Goal: Task Accomplishment & Management: Use online tool/utility

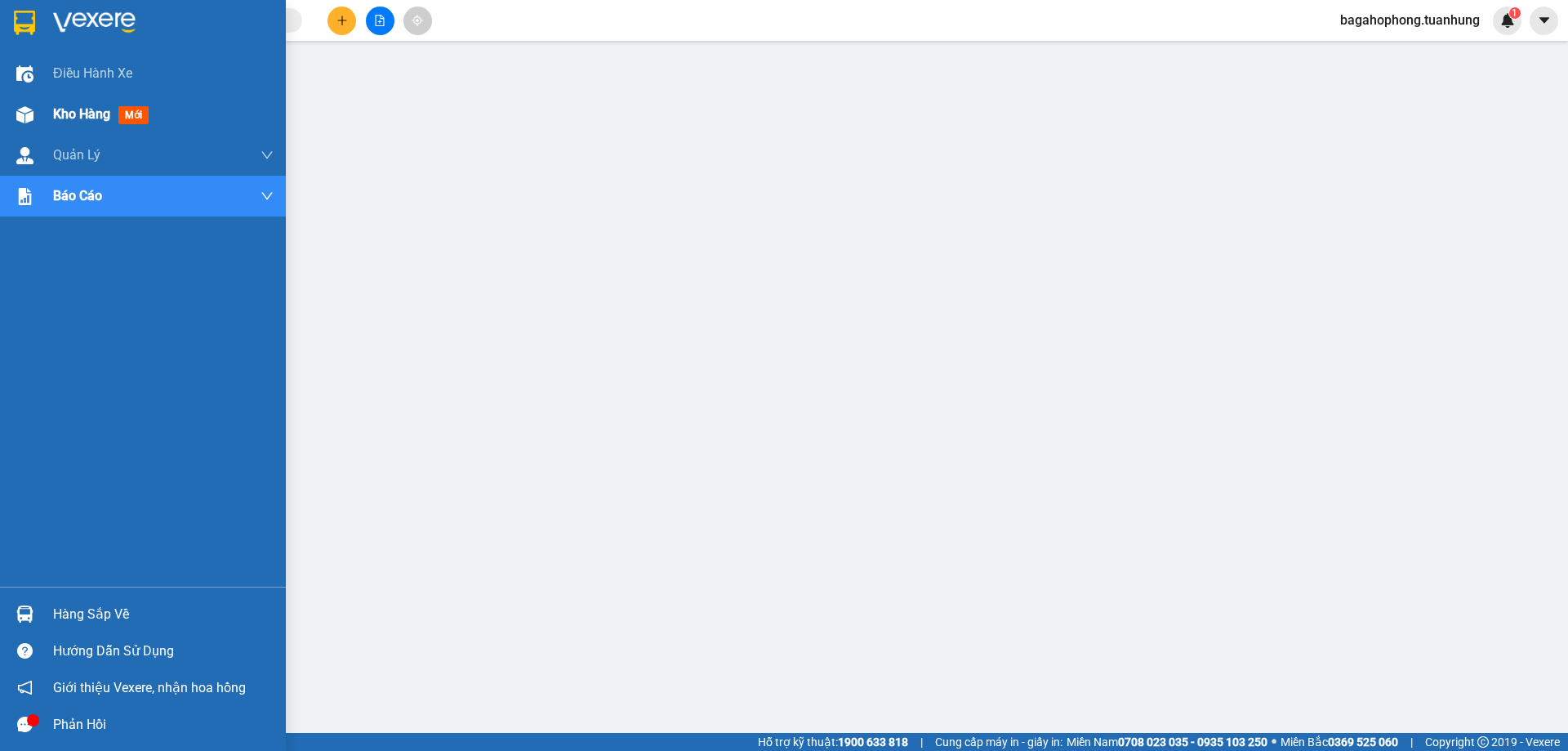
click at [134, 108] on span "mới" at bounding box center [133, 115] width 31 height 18
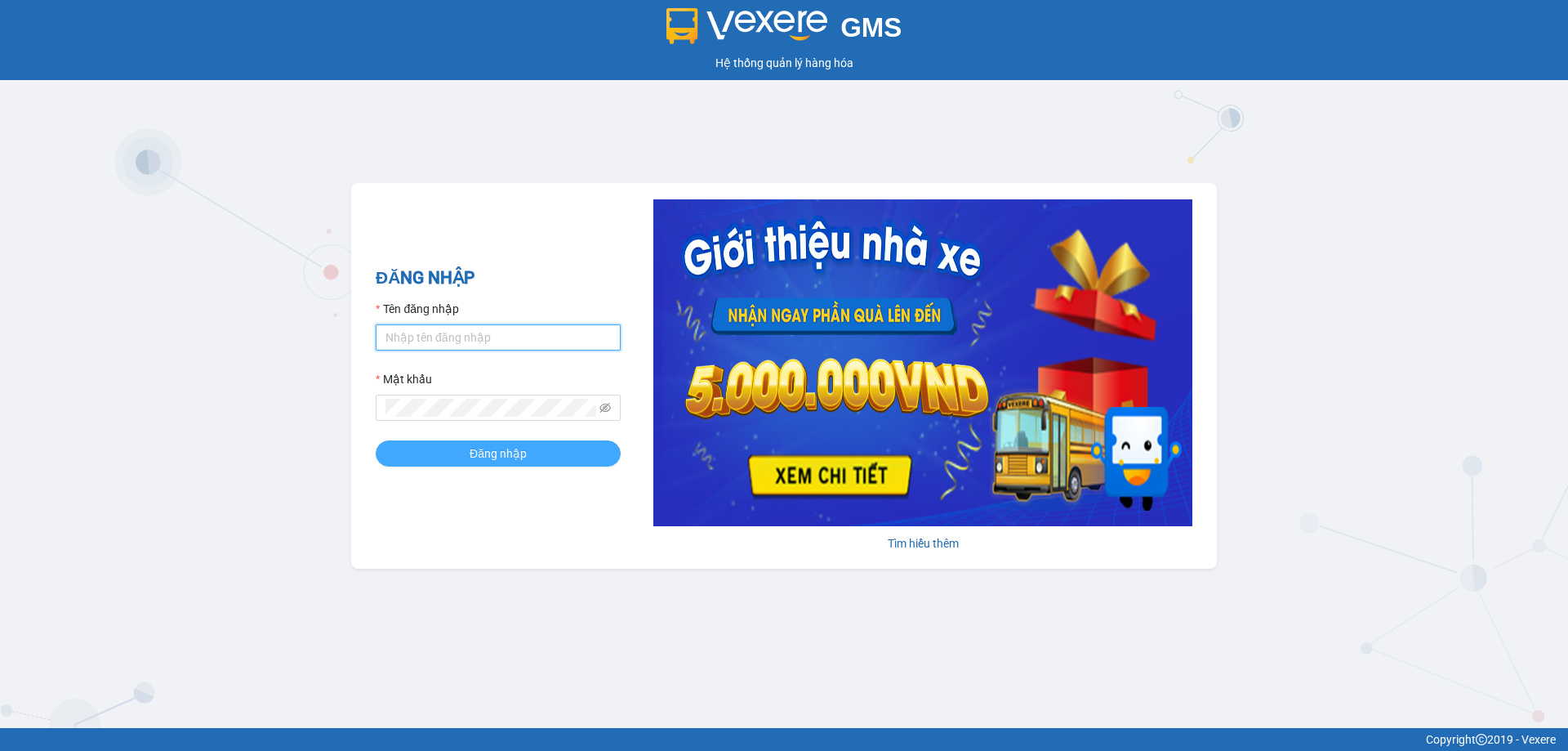
type input "bagahophong.tuanhung"
click at [521, 445] on span "Đăng nhập" at bounding box center [499, 453] width 57 height 18
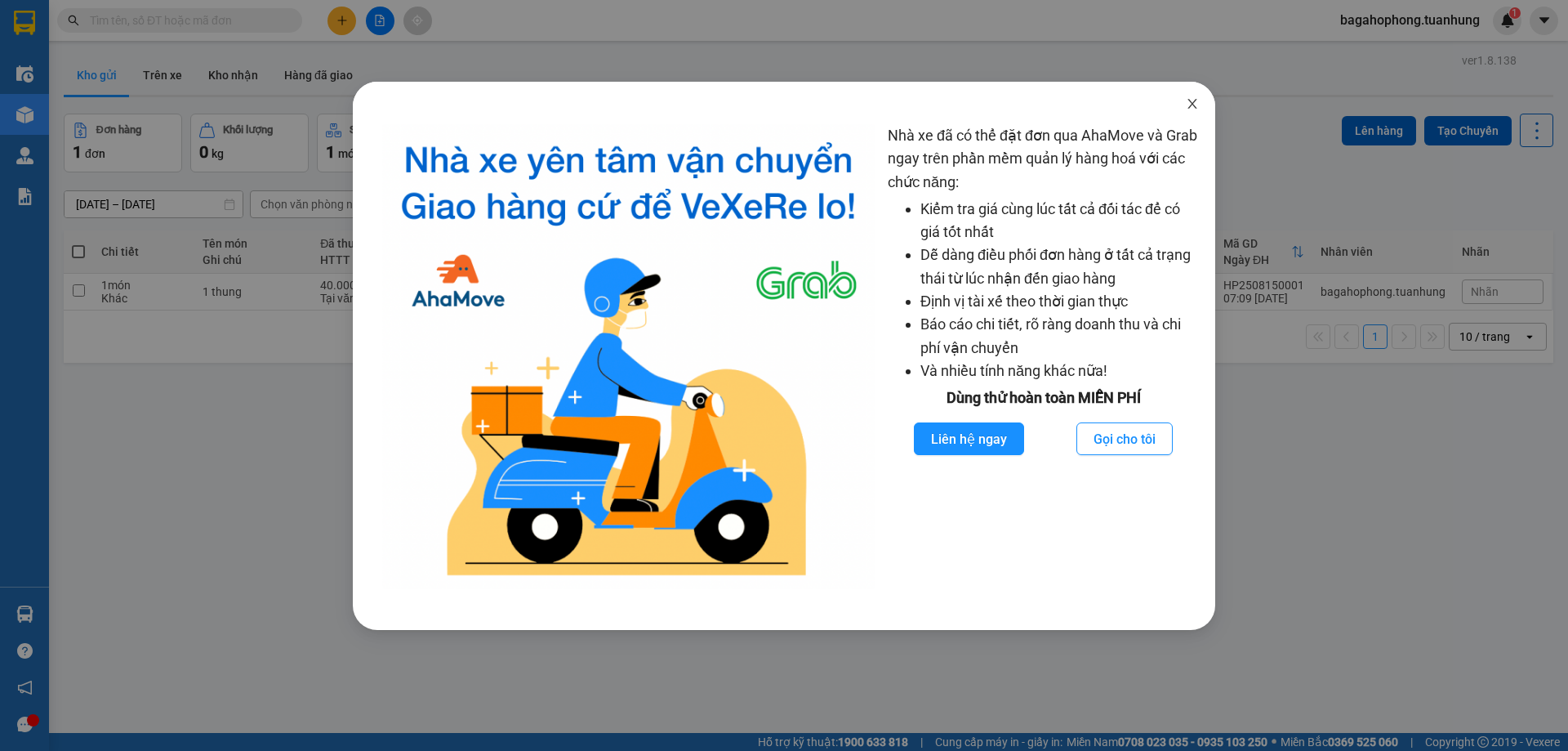
click at [1191, 102] on icon "close" at bounding box center [1193, 104] width 9 height 10
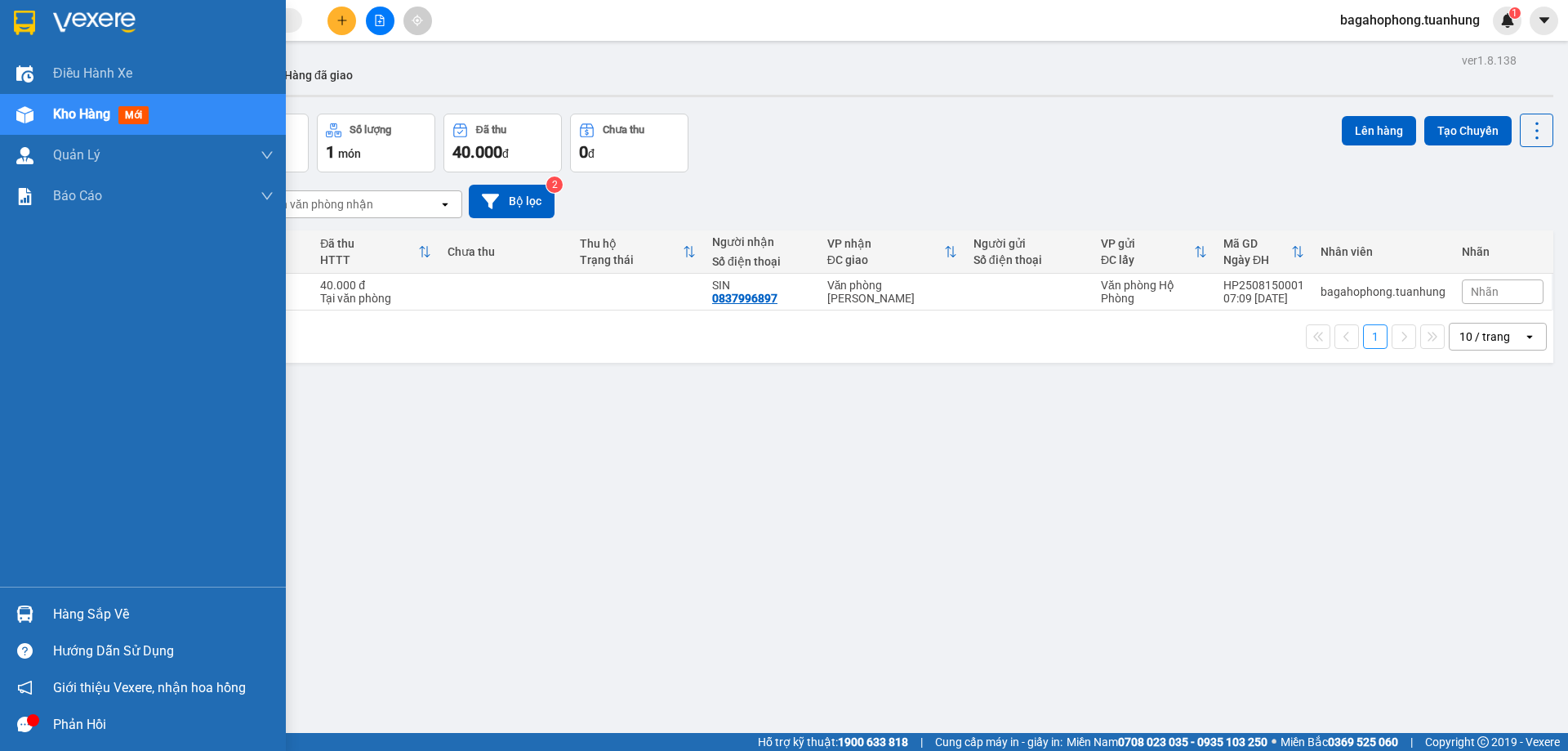
click at [133, 110] on span "mới" at bounding box center [133, 115] width 31 height 18
click at [110, 107] on span "Kho hàng" at bounding box center [82, 114] width 57 height 16
click at [135, 109] on span "mới" at bounding box center [133, 115] width 31 height 18
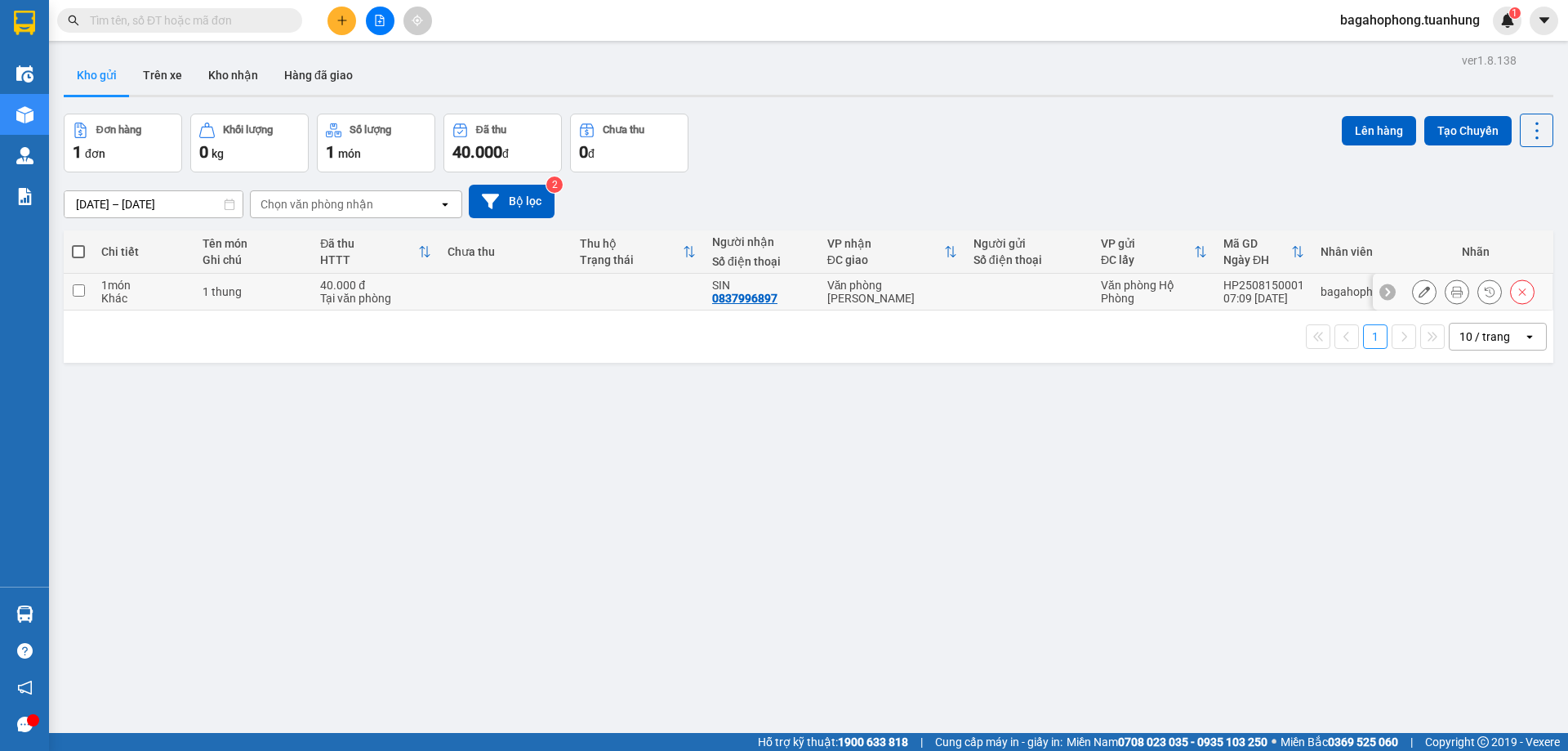
click at [77, 288] on input "checkbox" at bounding box center [78, 290] width 12 height 12
checkbox input "true"
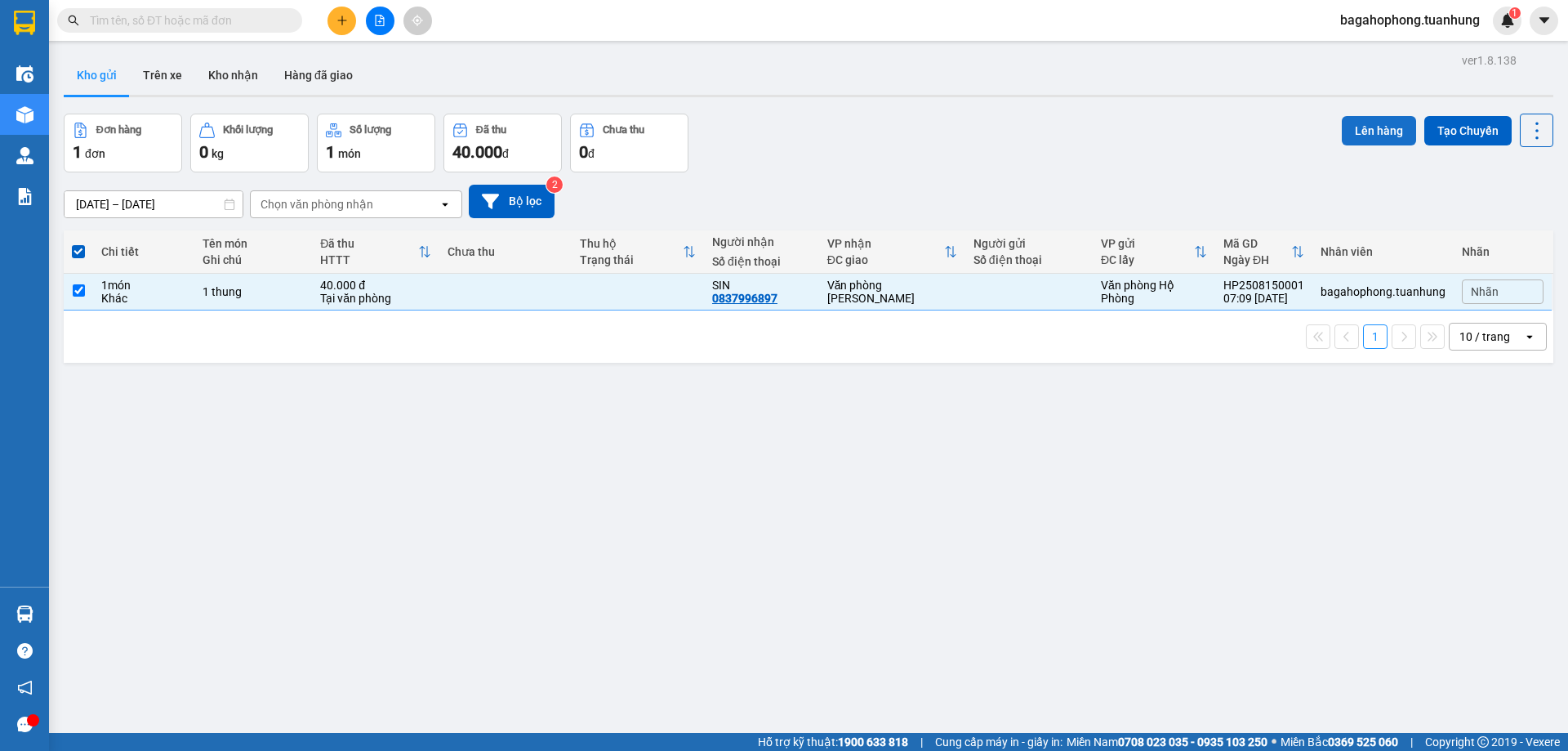
click at [1359, 125] on button "Lên hàng" at bounding box center [1379, 131] width 74 height 30
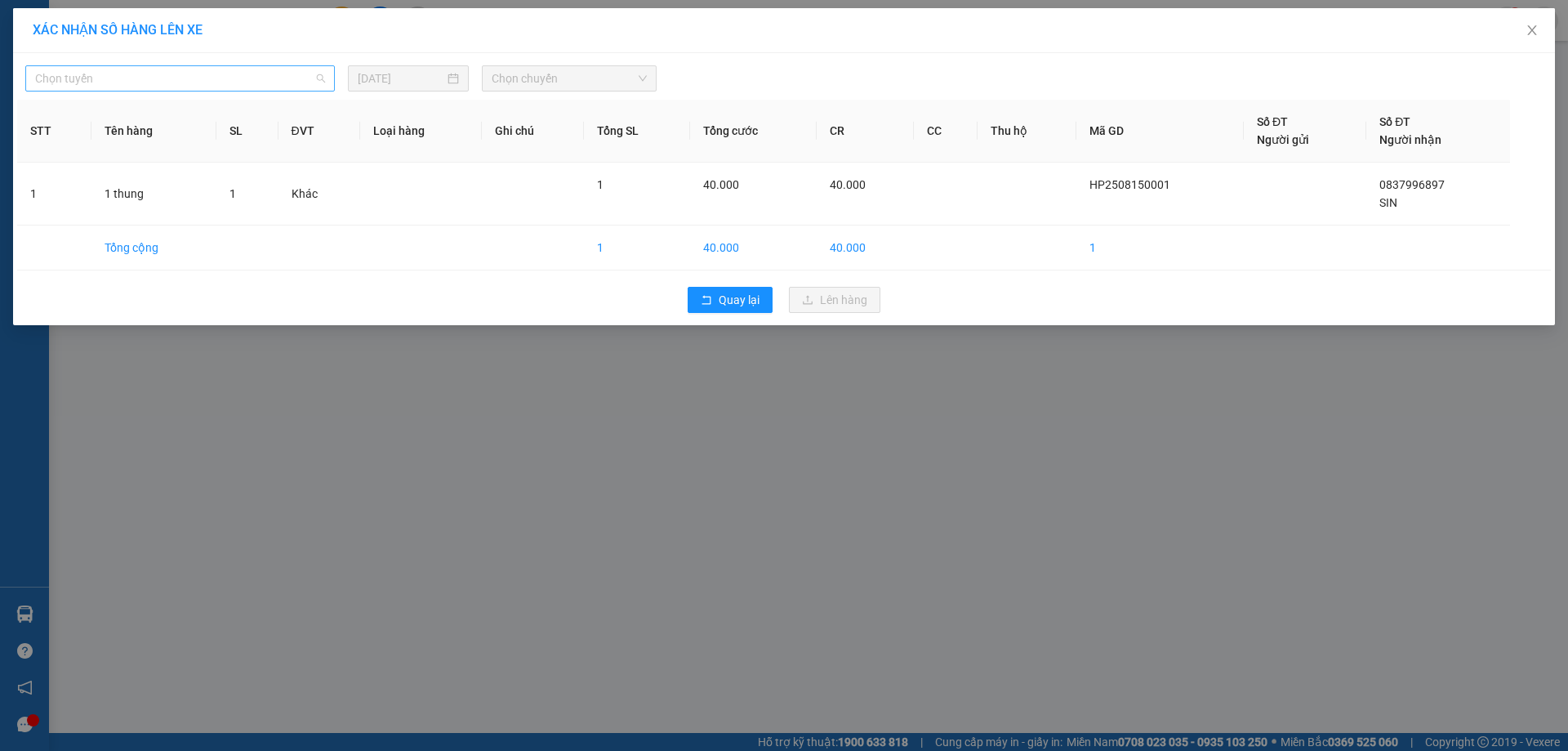
click at [134, 80] on span "Chọn tuyến" at bounding box center [180, 78] width 290 height 24
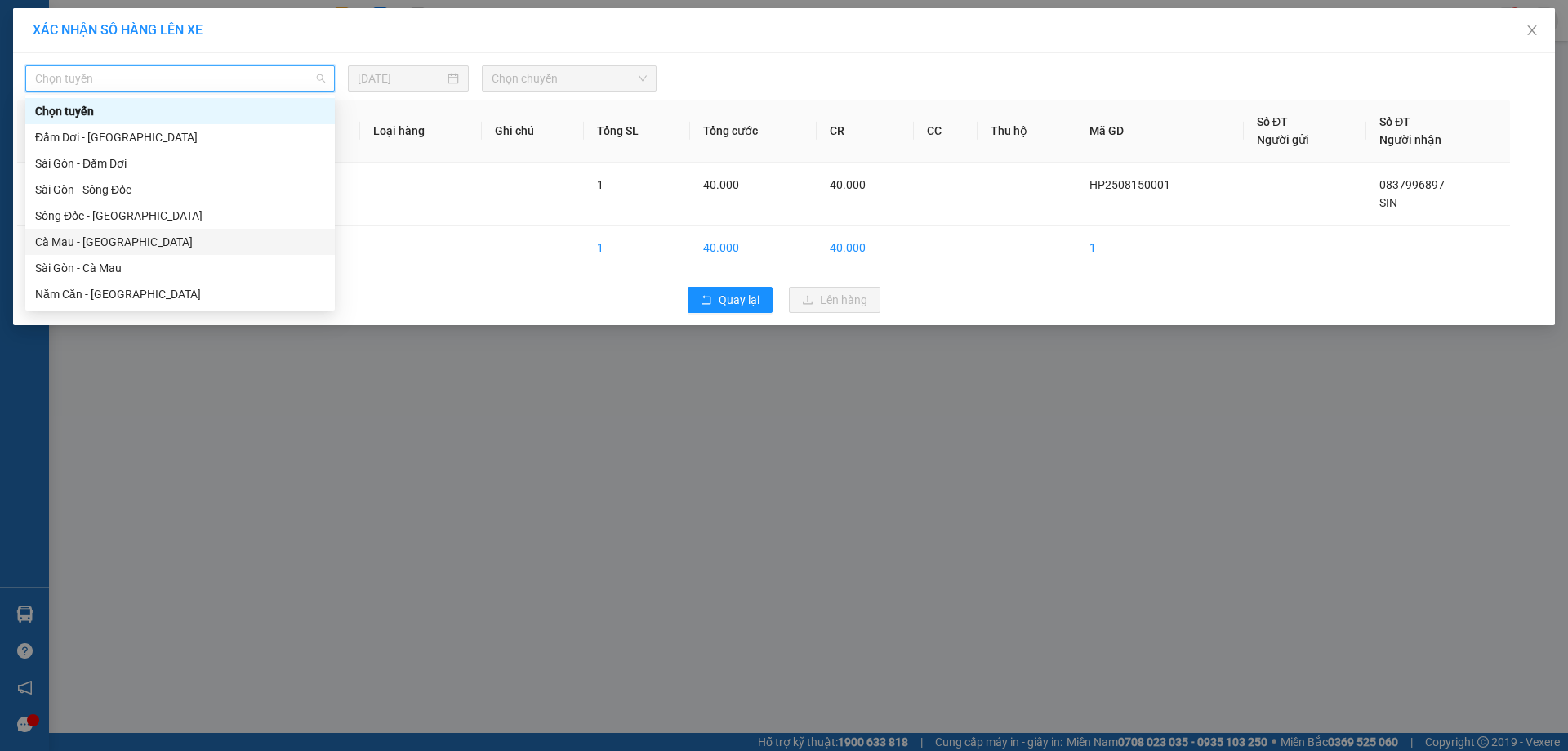
click at [143, 236] on div "Cà Mau - Sài Gòn" at bounding box center [180, 241] width 290 height 18
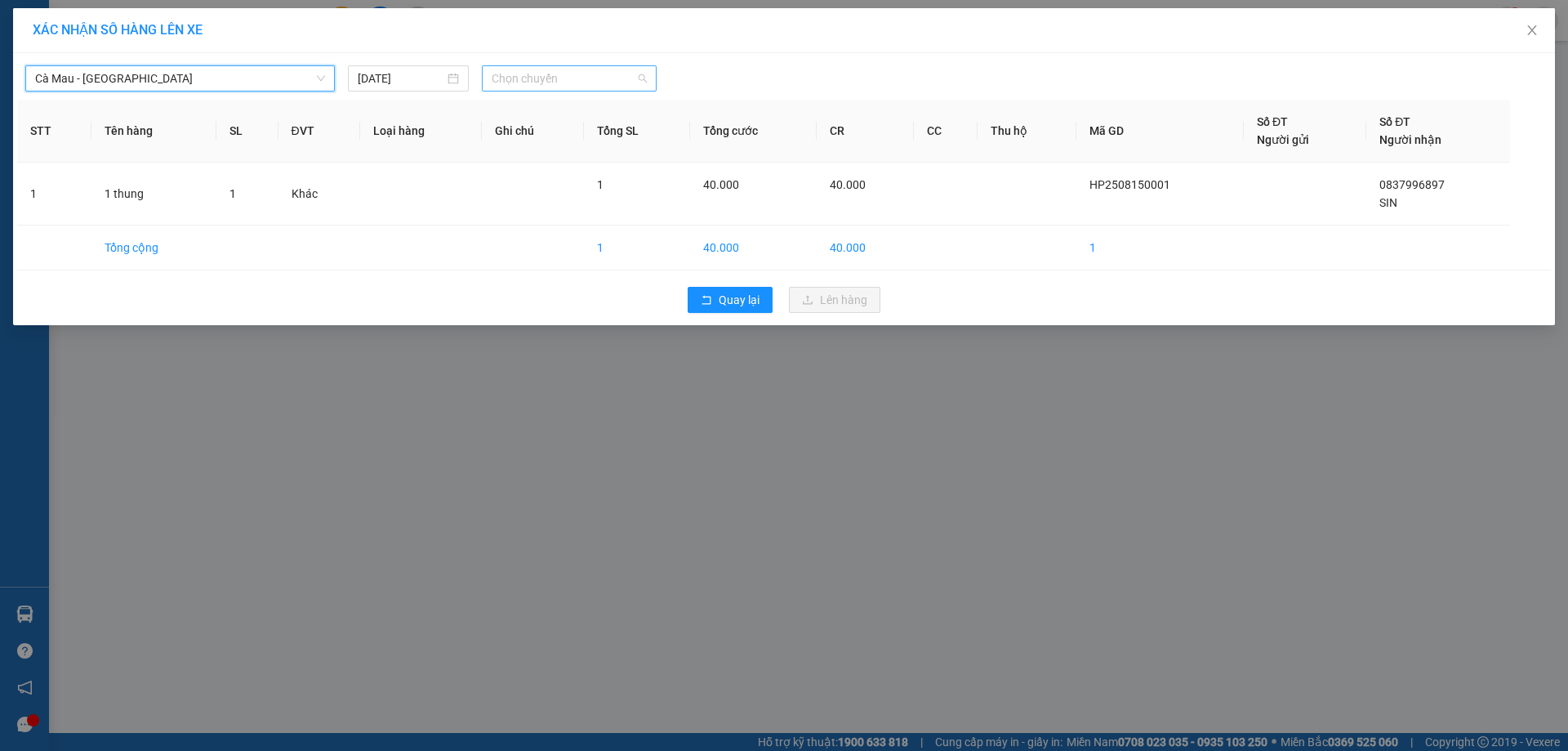
click at [575, 78] on span "Chọn chuyến" at bounding box center [569, 78] width 155 height 24
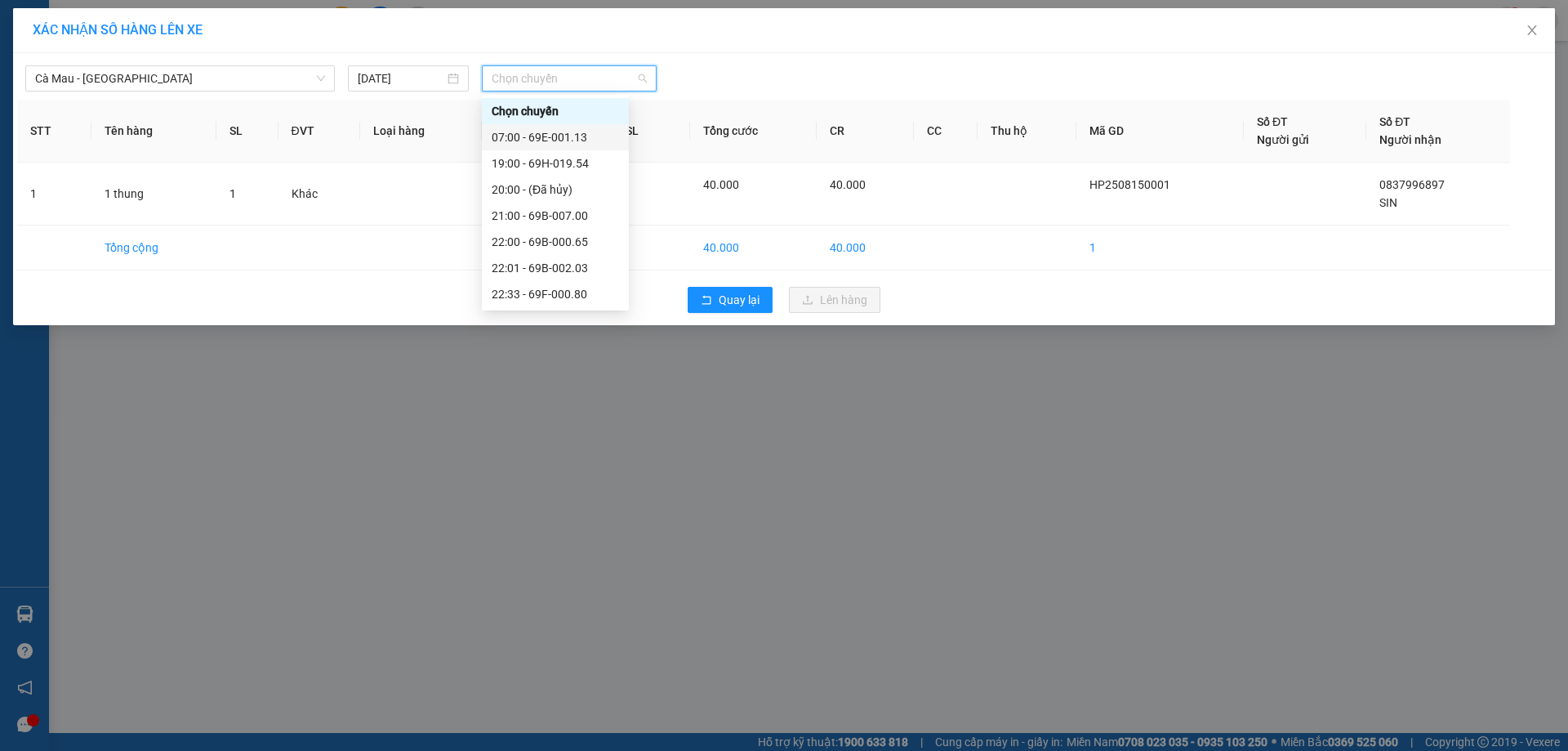
click at [593, 133] on div "07:00 - 69E-001.13" at bounding box center [556, 136] width 128 height 18
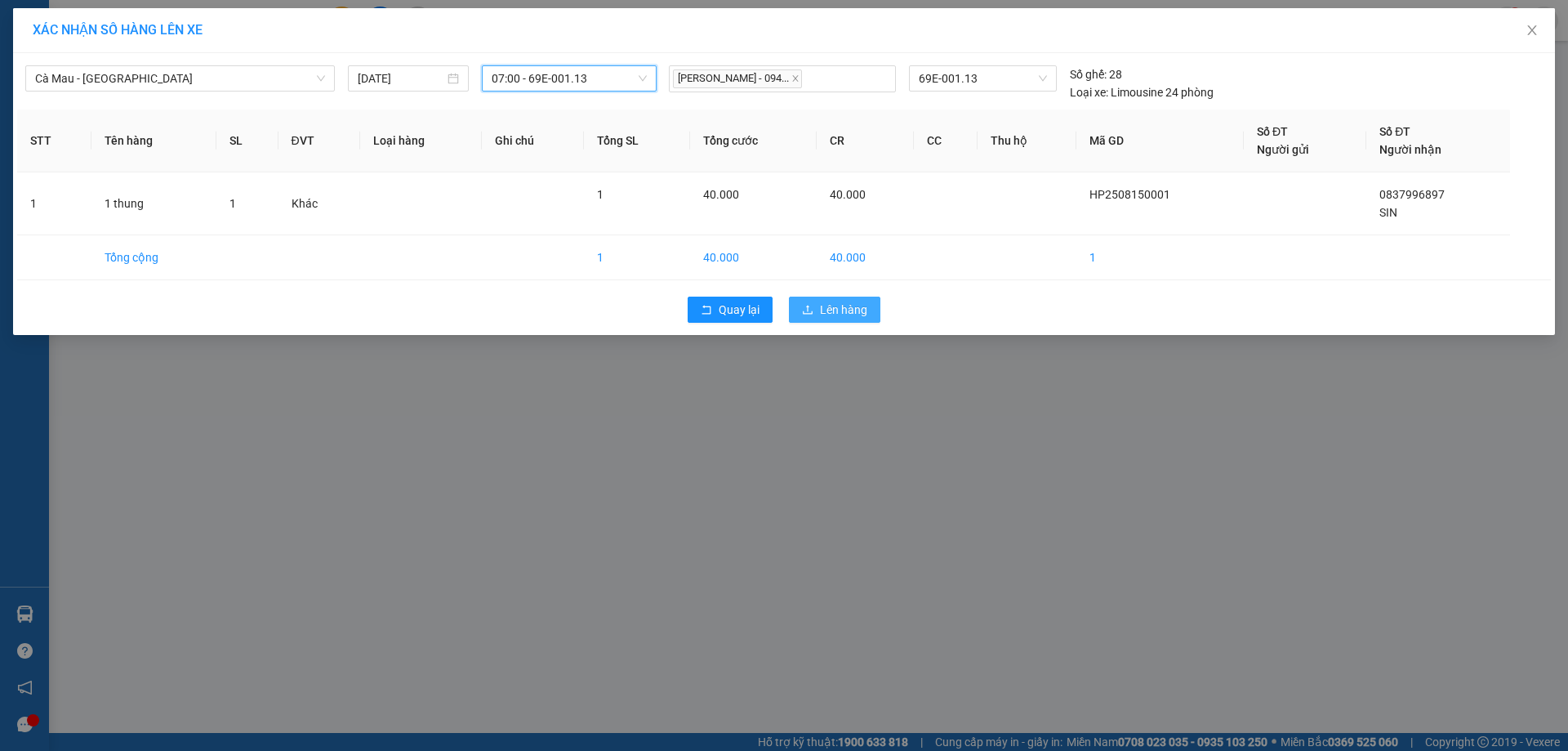
click at [848, 300] on span "Lên hàng" at bounding box center [843, 309] width 47 height 18
